Goal: Information Seeking & Learning: Find specific fact

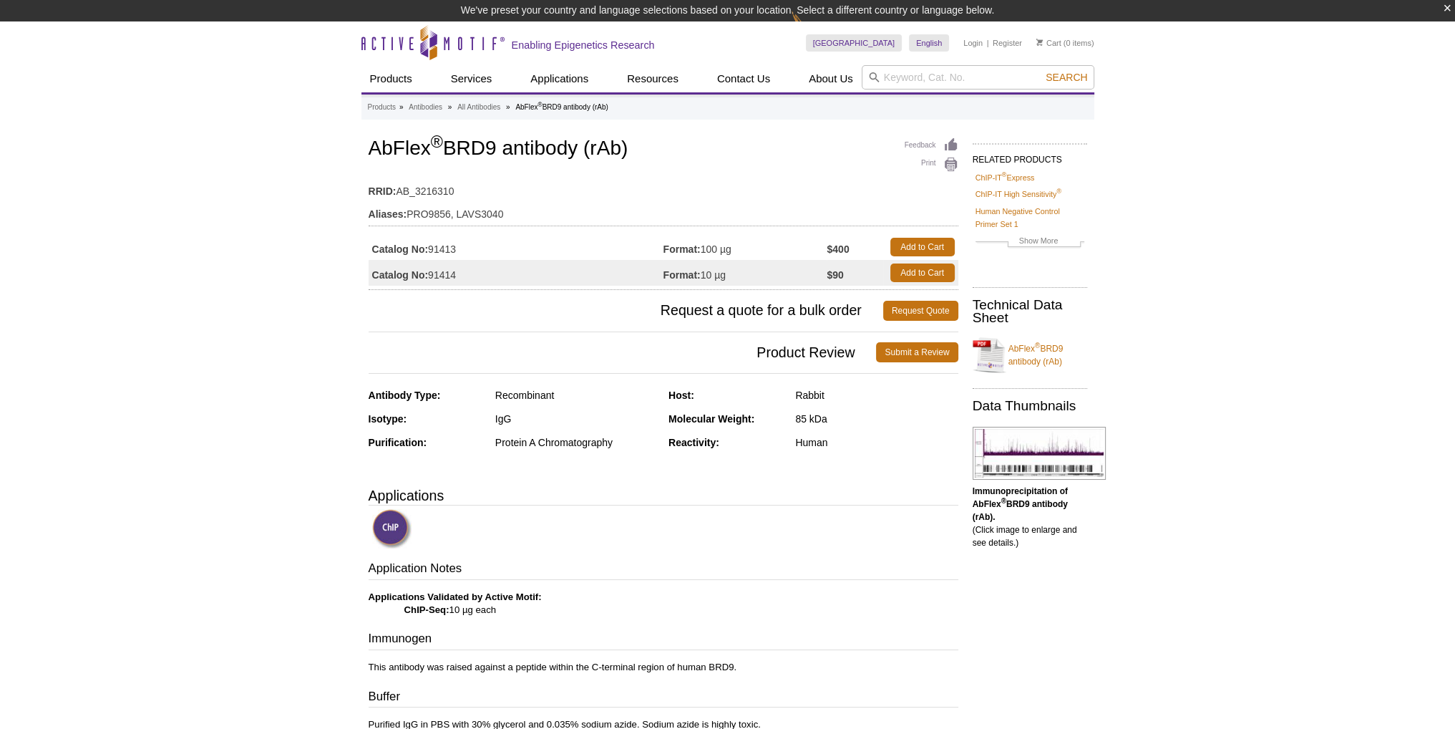
click at [490, 147] on h1 "AbFlex ® BRD9 antibody (rAb)" at bounding box center [664, 149] width 590 height 24
click at [537, 393] on div "Recombinant" at bounding box center [576, 395] width 162 height 13
click at [553, 444] on div "Purification: Protein A Chromatography" at bounding box center [514, 447] width 290 height 24
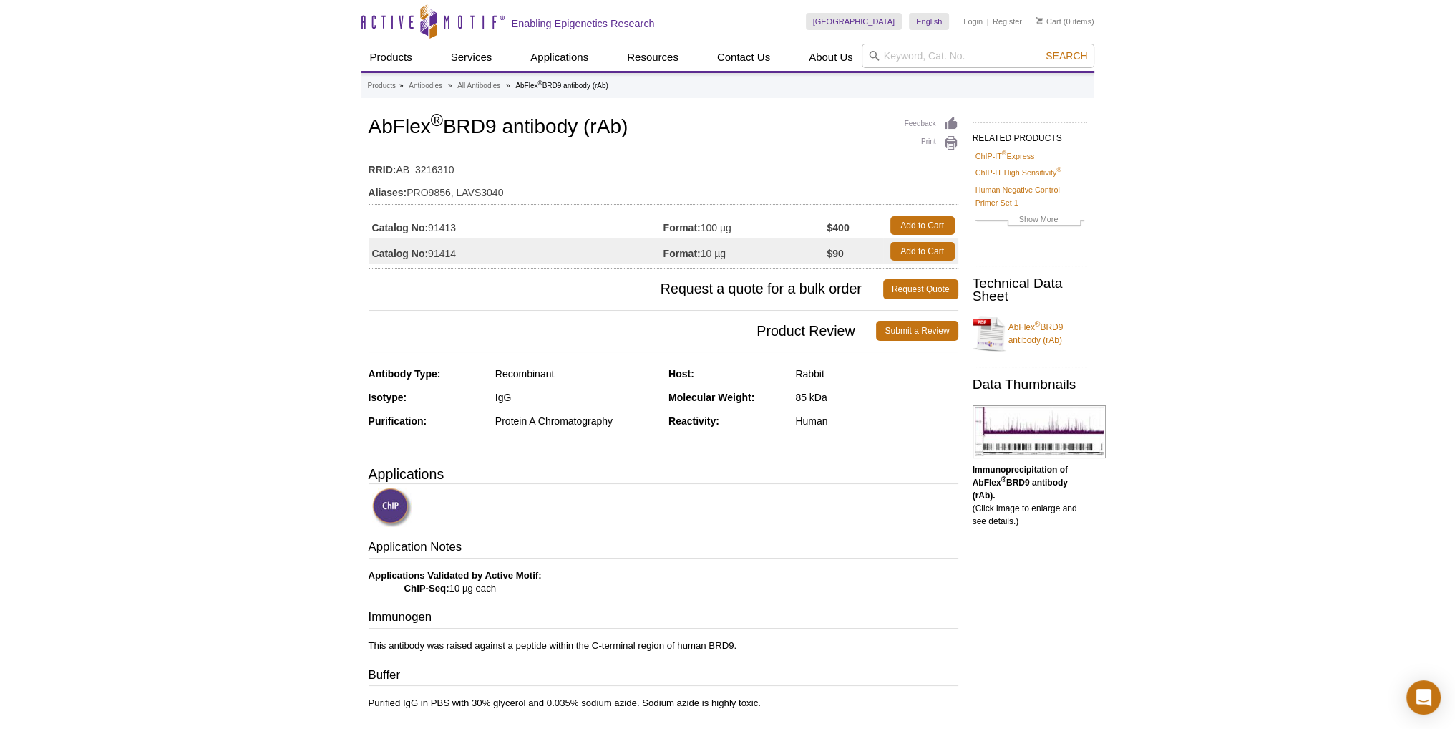
click at [593, 126] on h1 "AbFlex ® BRD9 antibody (rAb)" at bounding box center [664, 128] width 590 height 24
drag, startPoint x: 638, startPoint y: 125, endPoint x: 327, endPoint y: 130, distance: 311.4
copy h1 "AbFlex ® BRD9 antibody (rAb)"
drag, startPoint x: 474, startPoint y: 253, endPoint x: 430, endPoint y: 253, distance: 43.7
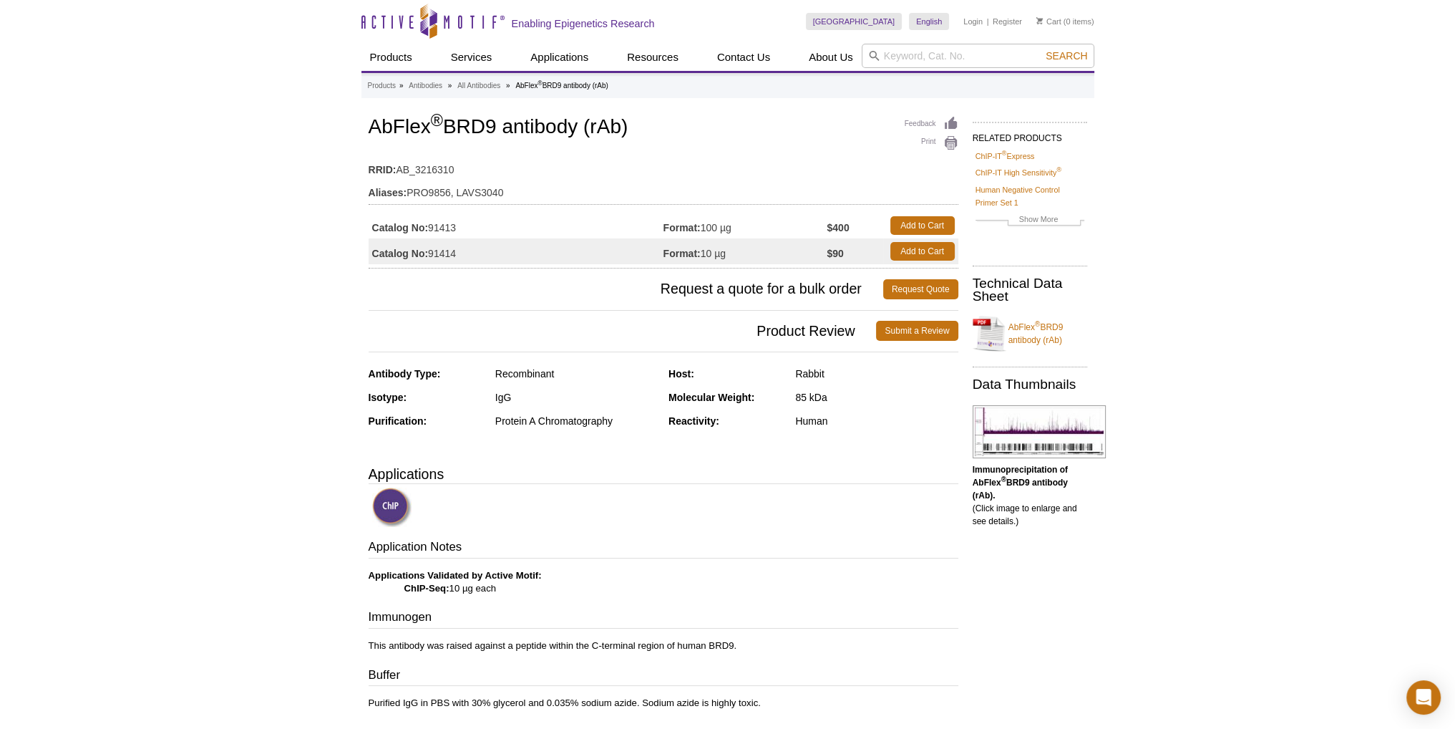
click at [430, 253] on td "Catalog No: 91414" at bounding box center [516, 251] width 295 height 26
copy td "91414"
click at [421, 166] on td "RRID: AB_3216310" at bounding box center [664, 166] width 590 height 23
drag, startPoint x: 399, startPoint y: 167, endPoint x: 442, endPoint y: 171, distance: 43.2
click at [442, 171] on td "RRID: AB_3216310" at bounding box center [664, 166] width 590 height 23
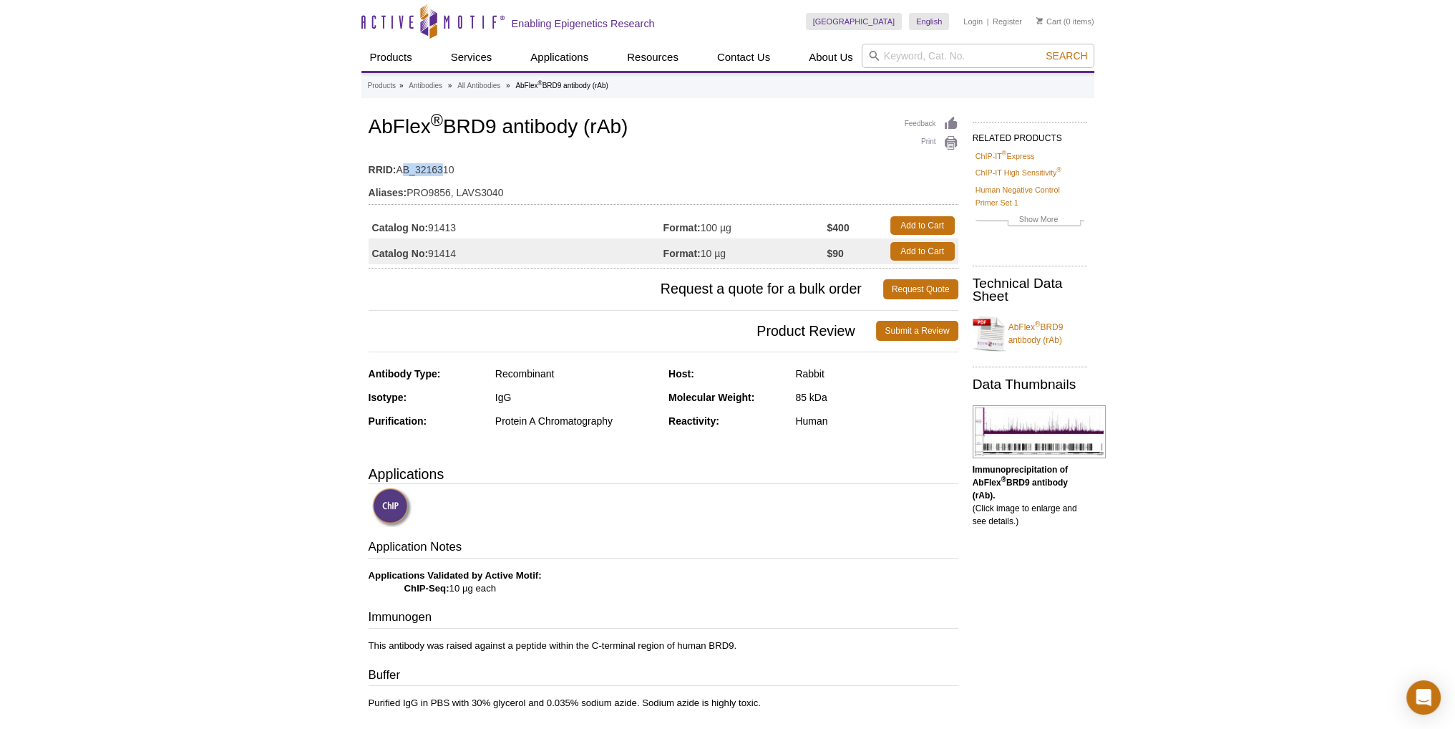
click at [435, 170] on td "RRID: AB_3216310" at bounding box center [664, 166] width 590 height 23
drag, startPoint x: 396, startPoint y: 168, endPoint x: 461, endPoint y: 168, distance: 64.4
click at [461, 168] on td "RRID: AB_3216310" at bounding box center [664, 166] width 590 height 23
copy td "AB_3216310"
drag, startPoint x: 704, startPoint y: 253, endPoint x: 733, endPoint y: 253, distance: 28.6
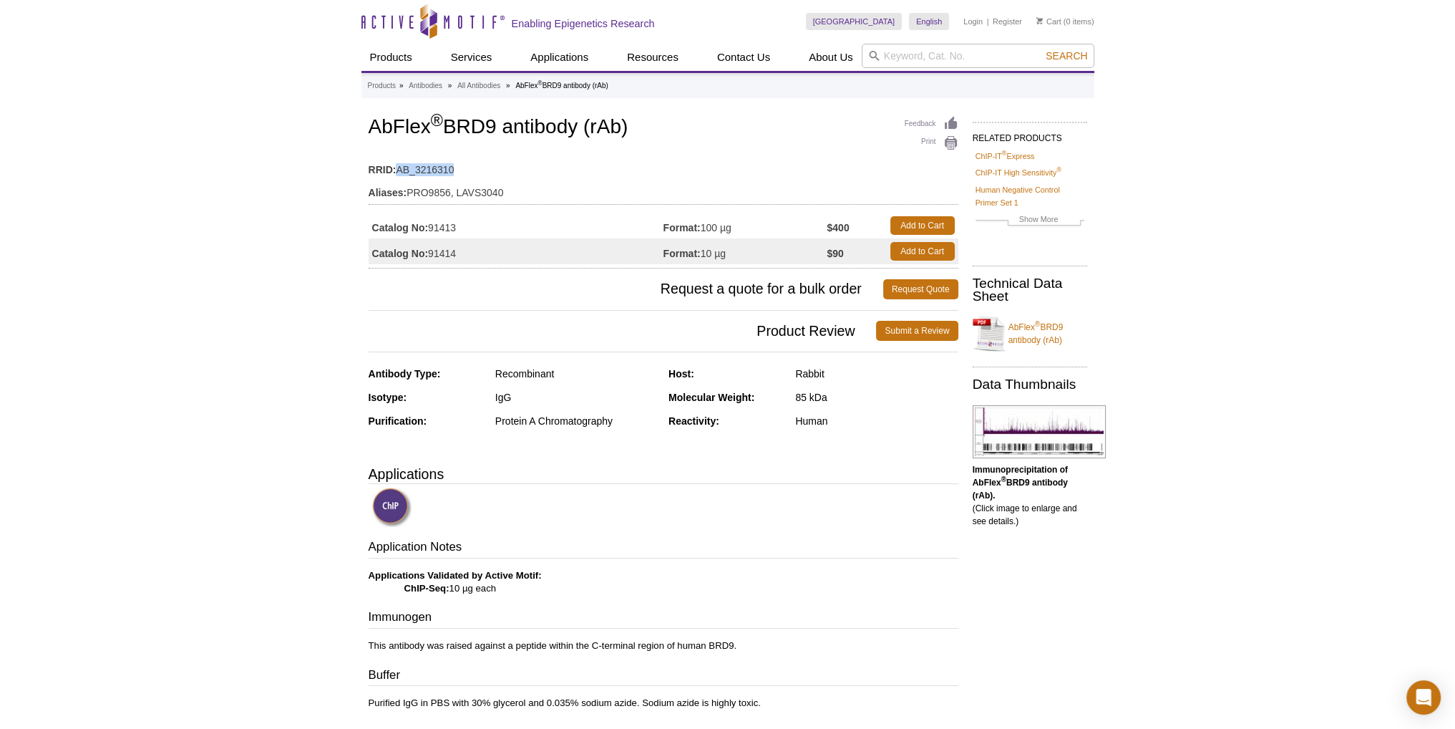
click at [733, 253] on td "Format: 10 µg" at bounding box center [745, 251] width 164 height 26
drag, startPoint x: 350, startPoint y: 28, endPoint x: 573, endPoint y: 22, distance: 223.4
click at [467, 120] on h1 "AbFlex ® BRD9 antibody (rAb)" at bounding box center [664, 128] width 590 height 24
